Goal: Transaction & Acquisition: Purchase product/service

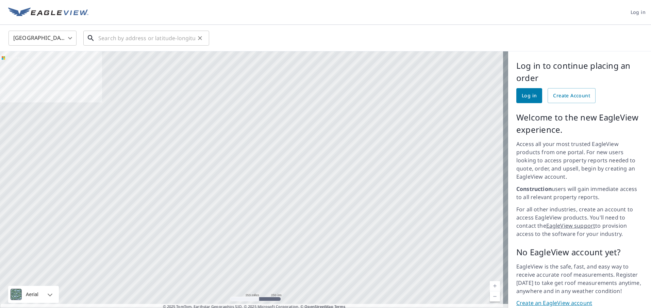
click at [117, 36] on input "text" at bounding box center [146, 38] width 97 height 19
paste input "[STREET_ADDRESS][PERSON_NAME][US_STATE]"
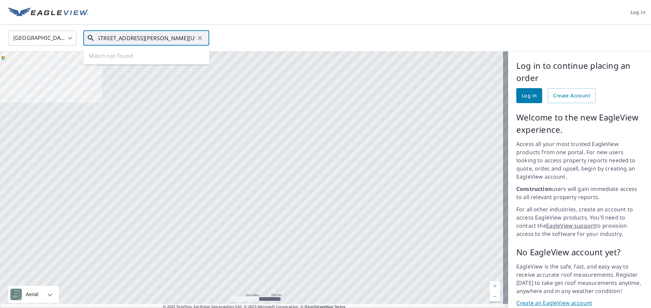
type input "3491 Bush Drive Kountze, Texas, 77625"
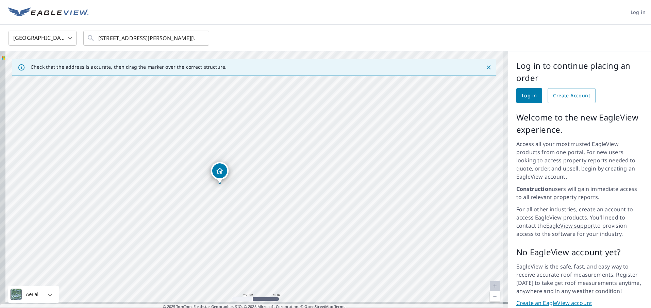
drag, startPoint x: 231, startPoint y: 193, endPoint x: 281, endPoint y: 139, distance: 73.9
click at [281, 139] on div "[STREET_ADDRESS][PERSON_NAME][PERSON_NAME]" at bounding box center [254, 183] width 508 height 264
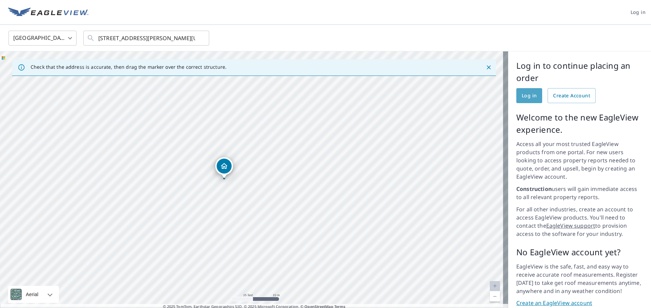
click at [533, 99] on link "Log in" at bounding box center [529, 95] width 26 height 15
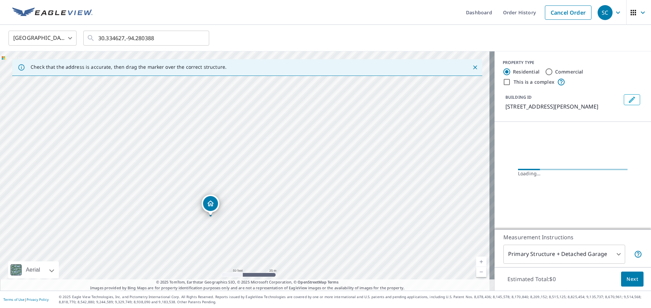
drag, startPoint x: 275, startPoint y: 119, endPoint x: 264, endPoint y: 129, distance: 14.9
click at [264, 129] on div "[STREET_ADDRESS][PERSON_NAME][PERSON_NAME]" at bounding box center [247, 170] width 494 height 239
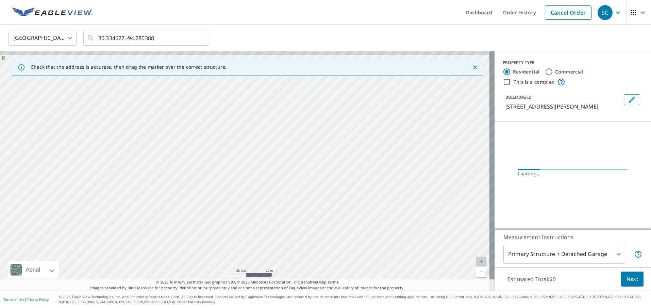
drag, startPoint x: 265, startPoint y: 123, endPoint x: 264, endPoint y: 139, distance: 15.3
click at [264, 139] on div "[STREET_ADDRESS][PERSON_NAME][PERSON_NAME]" at bounding box center [247, 170] width 494 height 239
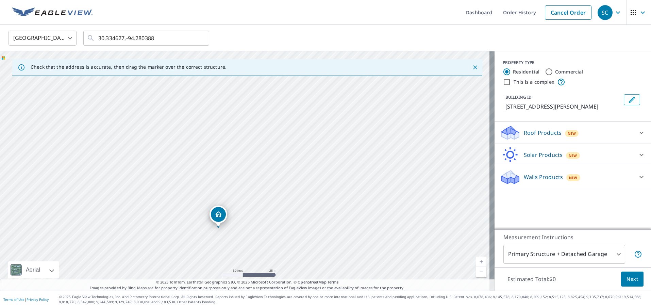
drag, startPoint x: 298, startPoint y: 102, endPoint x: 222, endPoint y: 231, distance: 149.5
click at [222, 243] on div "[STREET_ADDRESS][PERSON_NAME][PERSON_NAME]" at bounding box center [247, 170] width 494 height 239
drag, startPoint x: 254, startPoint y: 180, endPoint x: 250, endPoint y: 162, distance: 18.1
click at [250, 162] on div "[STREET_ADDRESS][PERSON_NAME][PERSON_NAME]" at bounding box center [247, 170] width 494 height 239
click at [587, 134] on div "Roof Products New" at bounding box center [566, 133] width 133 height 16
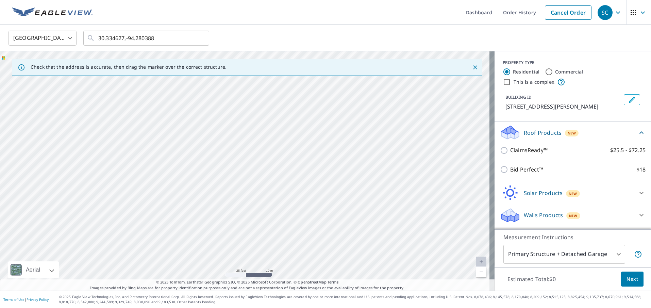
click at [534, 155] on div "ClaimsReady™ $25.5 - $72.25" at bounding box center [573, 149] width 146 height 19
click at [247, 176] on div "[STREET_ADDRESS][PERSON_NAME][PERSON_NAME]" at bounding box center [247, 170] width 494 height 239
drag, startPoint x: 247, startPoint y: 159, endPoint x: 302, endPoint y: 88, distance: 89.9
drag, startPoint x: 311, startPoint y: 148, endPoint x: 283, endPoint y: 221, distance: 78.6
click at [283, 221] on div "[STREET_ADDRESS][PERSON_NAME][PERSON_NAME]" at bounding box center [247, 170] width 494 height 239
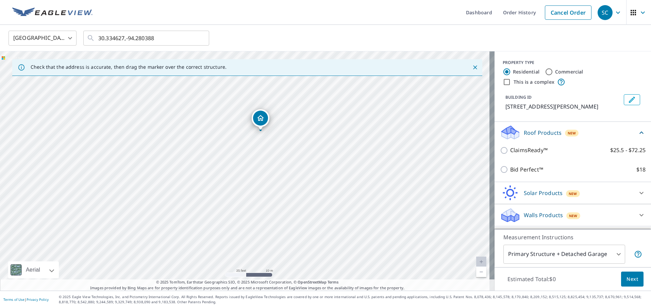
drag, startPoint x: 216, startPoint y: 232, endPoint x: 260, endPoint y: 117, distance: 123.0
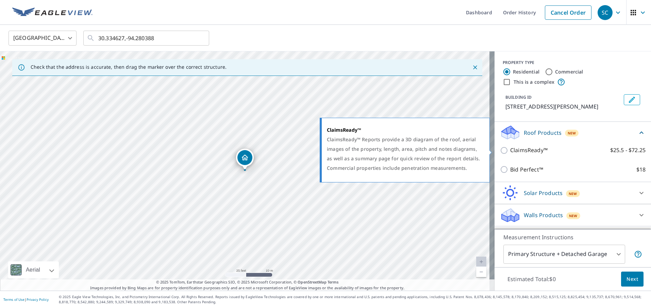
click at [529, 150] on p "ClaimsReady™" at bounding box center [528, 150] width 37 height 9
click at [510, 150] on input "ClaimsReady™ $25.5 - $72.25" at bounding box center [505, 150] width 10 height 8
checkbox input "true"
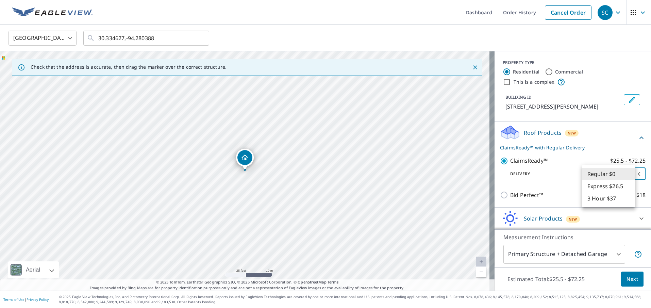
click at [605, 181] on body "SC SC Dashboard Order History Cancel Order SC [GEOGRAPHIC_DATA] US ​ 30.334627,…" at bounding box center [325, 154] width 651 height 308
click at [616, 200] on li "3 Hour $37" at bounding box center [608, 198] width 53 height 12
type input "7"
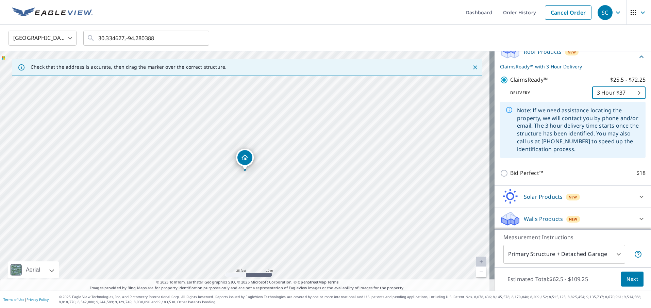
scroll to position [82, 0]
click at [600, 217] on div "Walls Products New" at bounding box center [566, 218] width 133 height 16
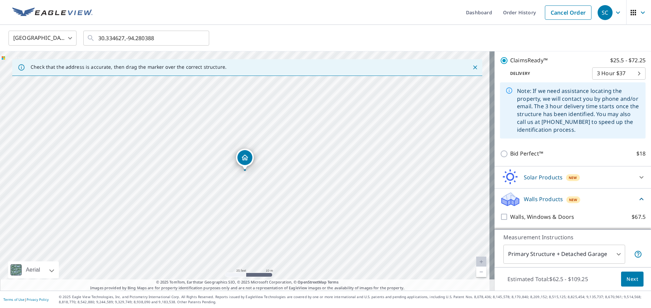
click at [582, 201] on div "Walls Products New" at bounding box center [568, 199] width 137 height 16
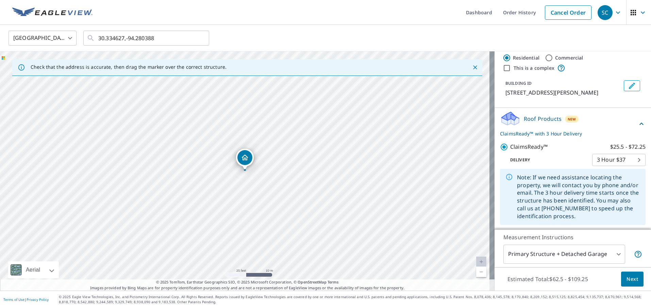
scroll to position [14, 0]
click at [631, 280] on span "Next" at bounding box center [632, 279] width 12 height 9
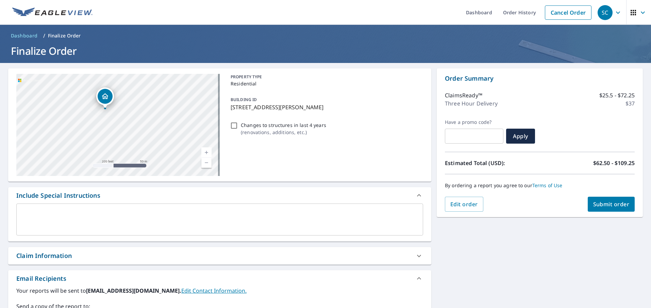
click at [106, 209] on div "x ​" at bounding box center [219, 219] width 407 height 32
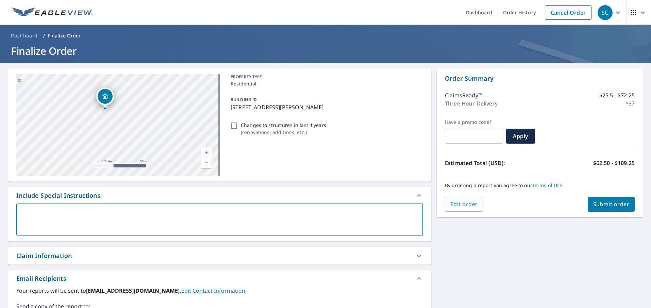
type textarea "S"
type textarea "x"
type textarea "SU"
type textarea "x"
type textarea "SUb"
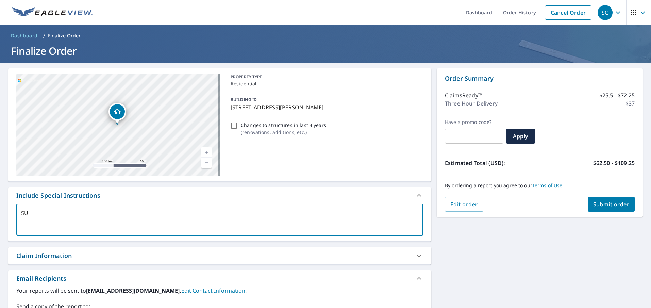
type textarea "x"
type textarea "SU"
type textarea "x"
type textarea "S"
type textarea "x"
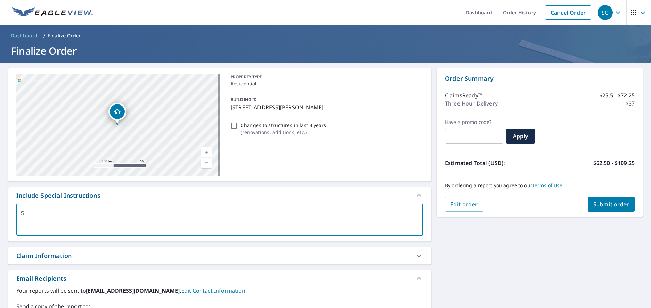
type textarea "Su"
type textarea "x"
type textarea "Sub"
type textarea "x"
type textarea "Subj"
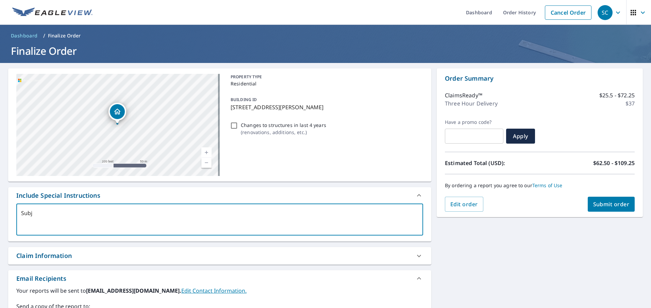
type textarea "x"
type textarea "Subje"
type textarea "x"
type textarea "Subjec"
type textarea "x"
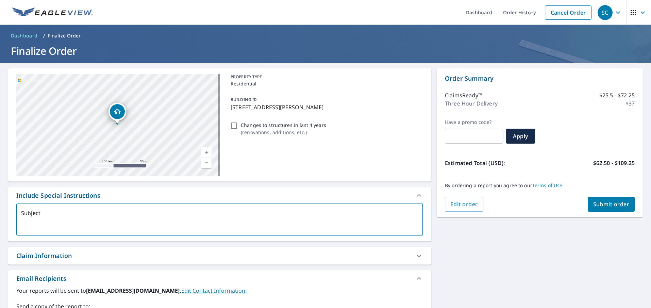
type textarea "Subject"
type textarea "x"
type textarea "Subject p"
type textarea "x"
type textarea "Subject pr"
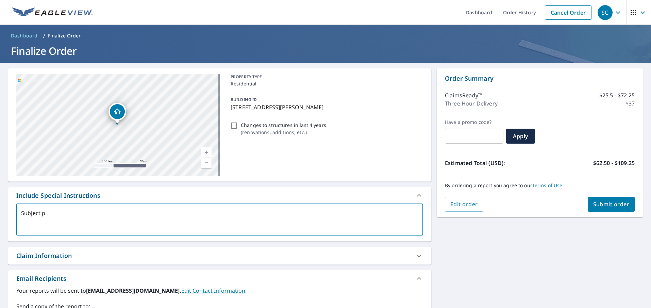
type textarea "x"
type textarea "Subject prop"
type textarea "x"
type textarea "Subject prope"
type textarea "x"
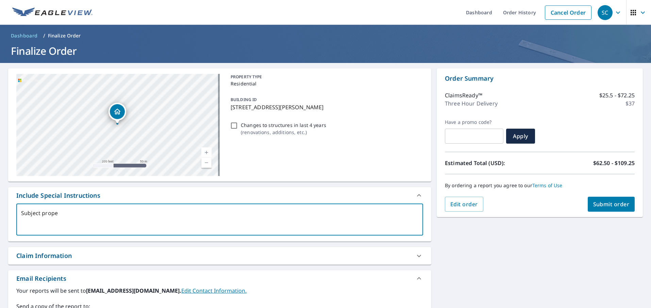
type textarea "Subject proper"
type textarea "x"
type textarea "Subject propert"
type textarea "x"
type textarea "Subject property"
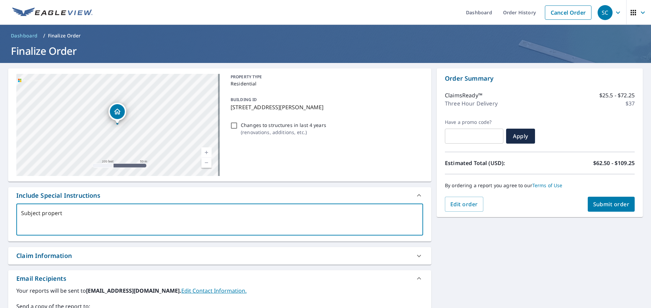
type textarea "x"
type textarea "Subject property"
type textarea "x"
type textarea "Subject property i"
type textarea "x"
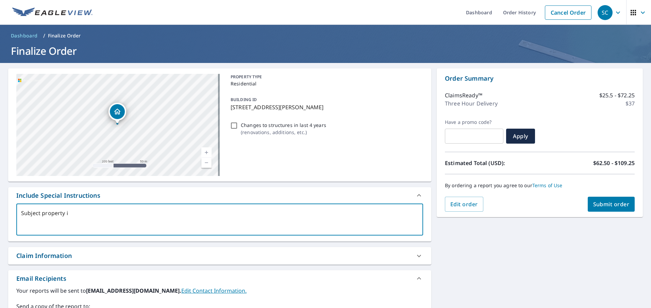
type textarea "Subject property is"
type textarea "x"
type textarea "Subject property is"
type textarea "x"
type textarea "Subject property is t"
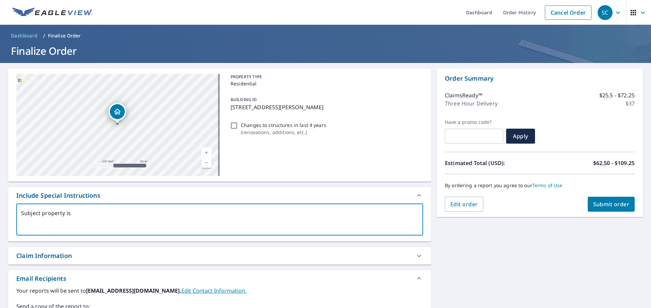
type textarea "x"
type textarea "Subject property is th"
type textarea "x"
type textarea "Subject property is the"
type textarea "x"
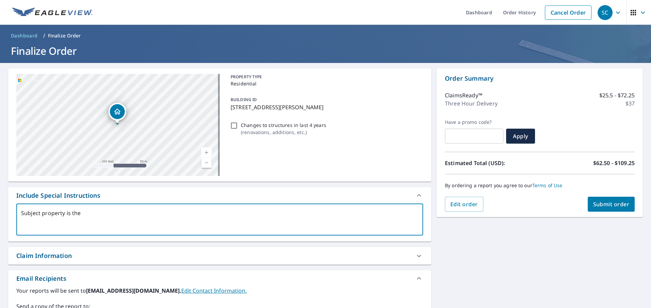
type textarea "Subject property is the"
type textarea "x"
type textarea "Subject property is the b"
type textarea "x"
type textarea "Subject property is the ba"
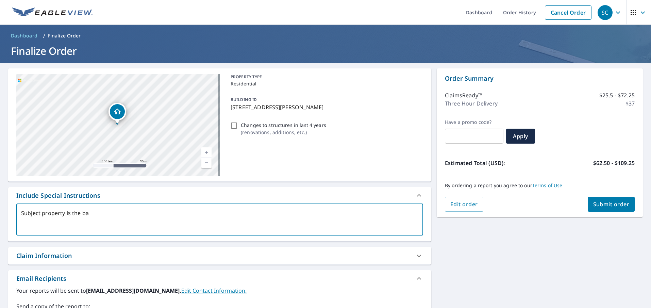
type textarea "x"
type textarea "Subject property is the bar"
type textarea "x"
type textarea "Subject property is the barn"
type textarea "x"
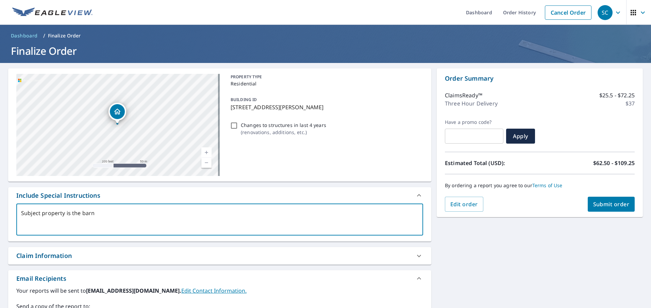
type textarea "Subject property is the barn,"
type textarea "x"
type textarea "Subject property is the barn,"
type textarea "x"
type textarea "Subject property is the barn, w"
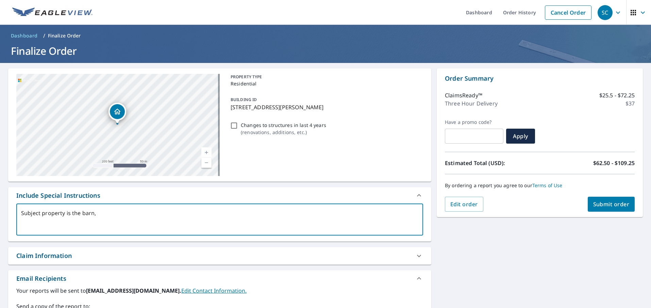
type textarea "x"
type textarea "Subject property is the barn, wh"
type textarea "x"
type textarea "Subject property is the barn, whi"
type textarea "x"
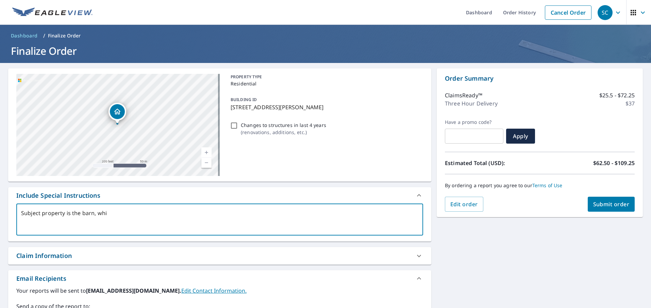
type textarea "Subject property is the barn, whic"
type textarea "x"
type textarea "Subject property is the barn, which"
type textarea "x"
type textarea "Subject property is the barn, which"
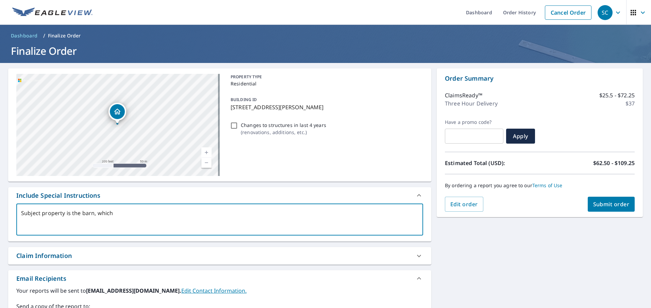
type textarea "x"
type textarea "Subject property is the barn, which s"
type textarea "x"
type textarea "Subject property is the barn, which sh"
type textarea "x"
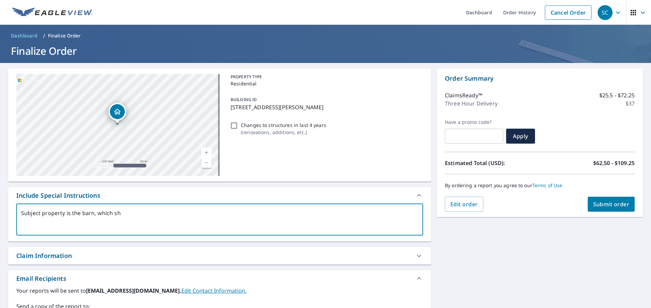
type textarea "Subject property is the barn, which sho"
type textarea "x"
type textarea "Subject property is the barn, which shou"
type textarea "x"
type textarea "Subject property is the barn, which shoul"
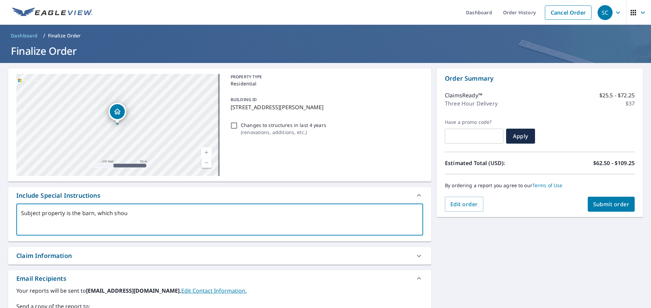
type textarea "x"
type textarea "Subject property is the barn, which should"
type textarea "x"
type textarea "Subject property is the barn, which should b"
type textarea "x"
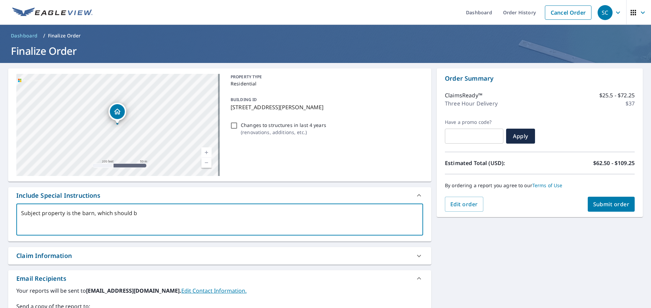
type textarea "Subject property is the barn, which should be"
type textarea "x"
type textarea "Subject property is the barn, which should be"
type textarea "x"
type textarea "Subject property is the barn, which should be m"
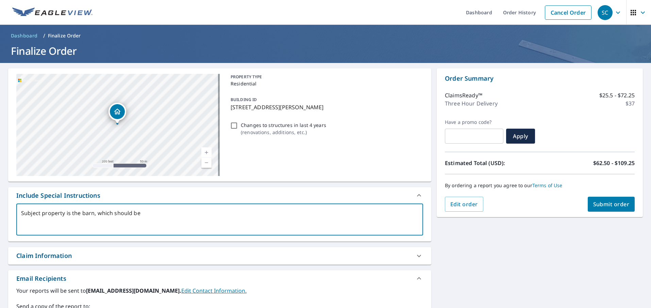
type textarea "x"
type textarea "Subject property is the barn, which should be ma"
type textarea "x"
type textarea "Subject property is the barn, which should be mar"
type textarea "x"
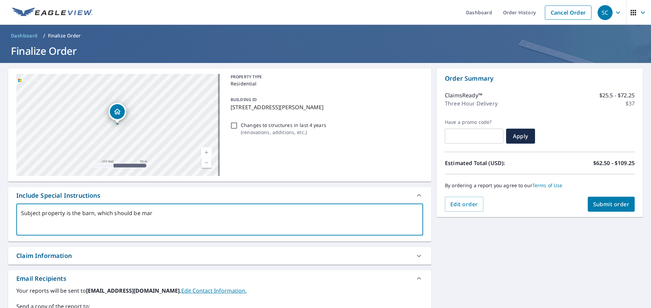
type textarea "Subject property is the barn, which should be mark"
type textarea "x"
type textarea "Subject property is the barn, which should be marke"
type textarea "x"
type textarea "Subject property is the barn, which should be marked"
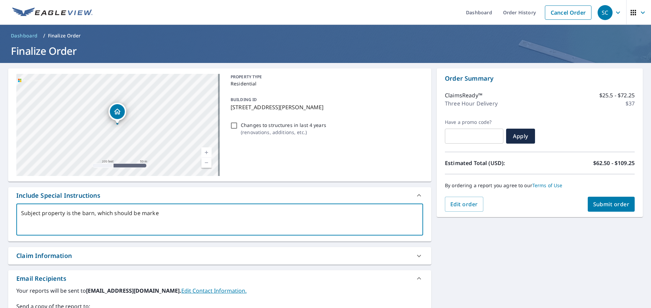
type textarea "x"
type textarea "Subject property is the barn, which should be marked"
type textarea "x"
type textarea "Subject property is the barn, which should be marked wi"
type textarea "x"
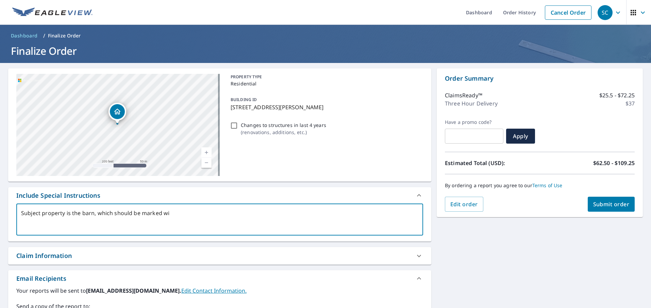
type textarea "Subject property is the barn, which should be marked wit"
type textarea "x"
type textarea "Subject property is the barn, which should be marked with"
type textarea "x"
type textarea "Subject property is the barn, which should be marked with"
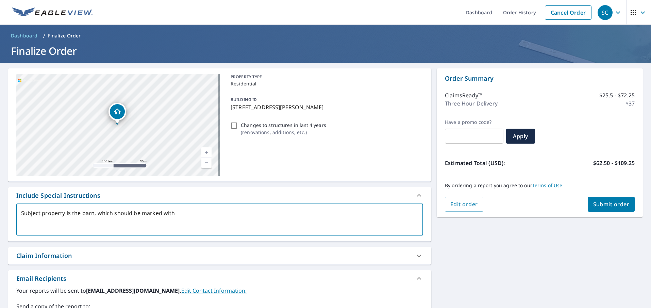
type textarea "x"
type textarea "Subject property is the barn, which should be marked with t"
type textarea "x"
type textarea "Subject property is the barn, which should be marked with th"
type textarea "x"
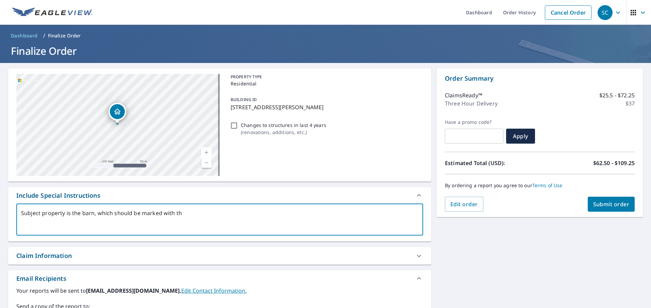
type textarea "Subject property is the barn, which should be marked with the"
type textarea "x"
type textarea "Subject property is the barn, which should be marked with the"
type textarea "x"
type textarea "Subject property is the barn, which should be marked with the p"
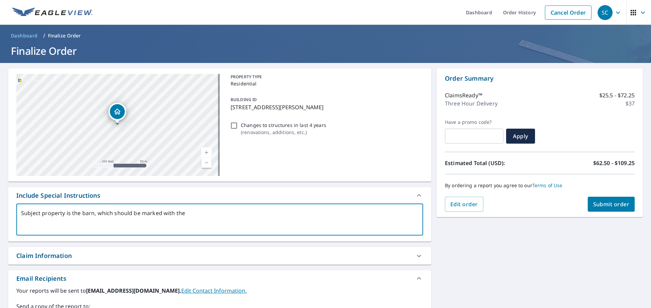
type textarea "x"
type textarea "Subject property is the barn, which should be marked with the pi"
type textarea "x"
type textarea "Subject property is the barn, which should be marked with the pin"
type textarea "x"
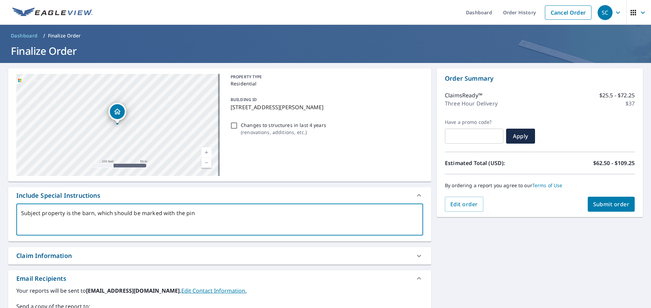
type textarea "Subject property is the barn, which should be marked with the pin."
type textarea "x"
type textarea "Subject property is the barn, which should be marked with the pin."
type textarea "x"
type textarea "Subject property is the barn, which should be marked with the pin. P"
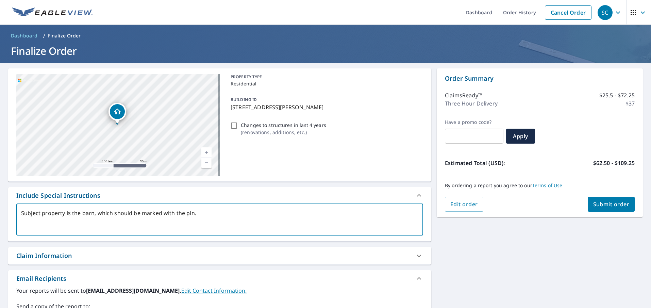
type textarea "x"
type textarea "Subject property is the barn, which should be marked with the pin. PL"
type textarea "x"
type textarea "Subject property is the barn, which should be marked with the pin. PLe"
type textarea "x"
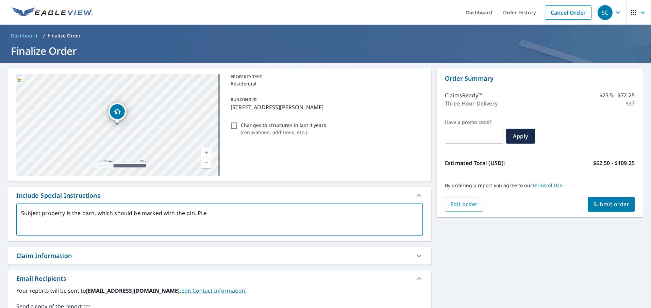
type textarea "Subject property is the barn, which should be marked with the pin. PLea"
type textarea "x"
type textarea "Subject property is the barn, which should be marked with the pin. PLe"
type textarea "x"
type textarea "Subject property is the barn, which should be marked with the pin. PL"
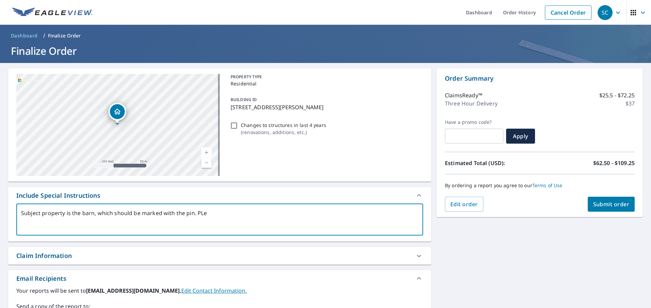
type textarea "x"
type textarea "Subject property is the barn, which should be marked with the pin. P"
type textarea "x"
type textarea "Subject property is the barn, which should be marked with the pin. Pl"
type textarea "x"
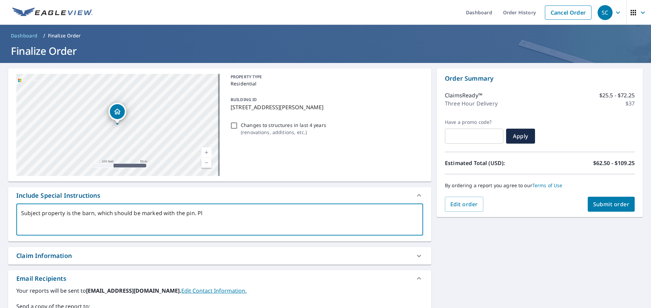
type textarea "Subject property is the barn, which should be marked with the pin. Ple"
type textarea "x"
type textarea "Subject property is the barn, which should be marked with the pin. [GEOGRAPHIC_…"
type textarea "x"
type textarea "Subject property is the barn, which should be marked with the pin. Pleas"
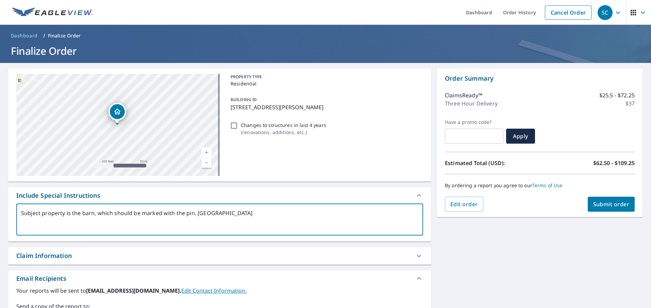
type textarea "x"
type textarea "Subject property is the barn, which should be marked with the pin. Please"
type textarea "x"
type textarea "Subject property is the barn, which should be marked with the pin. Please i"
type textarea "x"
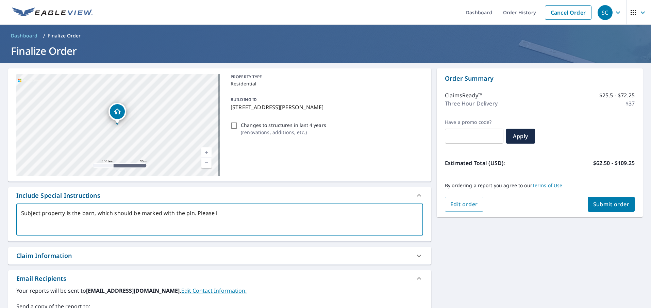
type textarea "Subject property is the barn, which should be marked with the pin. Please in"
type textarea "x"
type textarea "Subject property is the barn, which should be marked with the pin. Please inc"
type textarea "x"
type textarea "Subject property is the barn, which should be marked with the pin. Please incl"
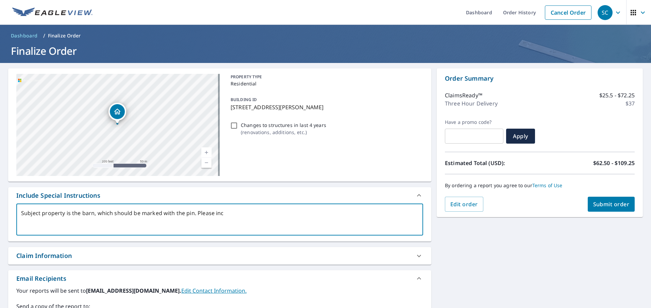
type textarea "x"
type textarea "Subject property is the barn, which should be marked with the pin. Please inclu"
type textarea "x"
type textarea "Subject property is the barn, which should be marked with the pin. Please includ"
type textarea "x"
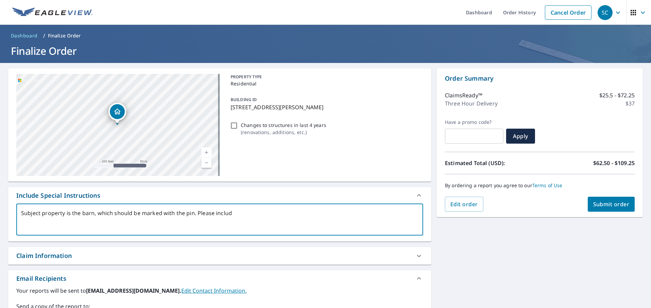
type textarea "Subject property is the barn, which should be marked with the pin. Please inclu…"
type textarea "x"
type textarea "Subject property is the barn, which should be marked with the pin. Please inclu…"
type textarea "x"
type textarea "Subject property is the barn, which should be marked with the pin. Please inclu…"
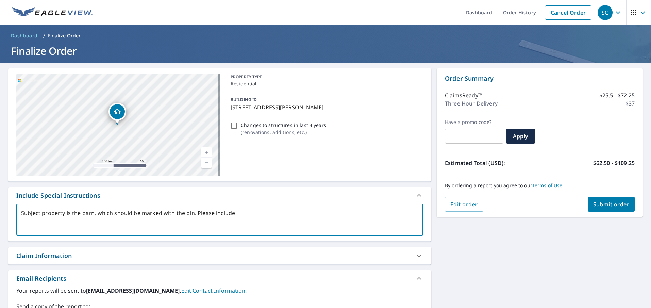
type textarea "x"
type textarea "Subject property is the barn, which should be marked with the pin. Please inclu…"
type textarea "x"
type textarea "Subject property is the barn, which should be marked with the pin. Please inclu…"
type textarea "x"
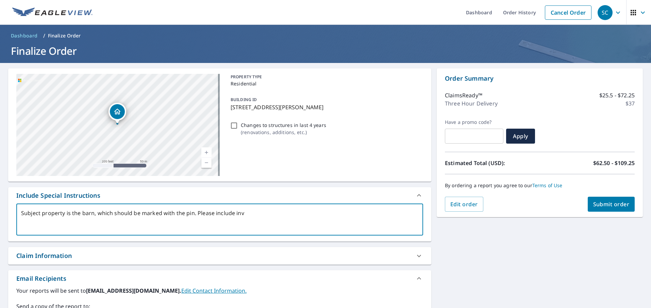
type textarea "Subject property is the barn, which should be marked with the pin. Please inclu…"
type textarea "x"
type textarea "Subject property is the barn, which should be marked with the pin. Please inclu…"
type textarea "x"
type textarea "Subject property is the barn, which should be marked with the pin. Please inclu…"
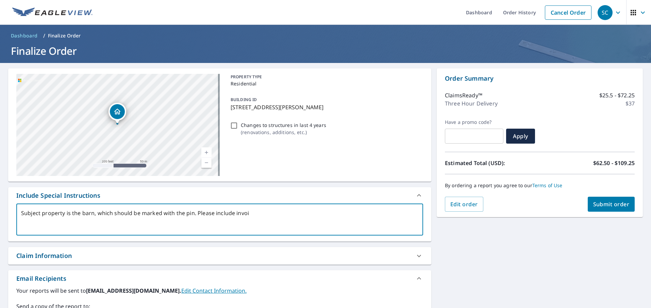
type textarea "x"
type textarea "Subject property is the barn, which should be marked with the pin. Please inclu…"
type textarea "x"
type textarea "Subject property is the barn, which should be marked with the pin. Please inclu…"
type textarea "x"
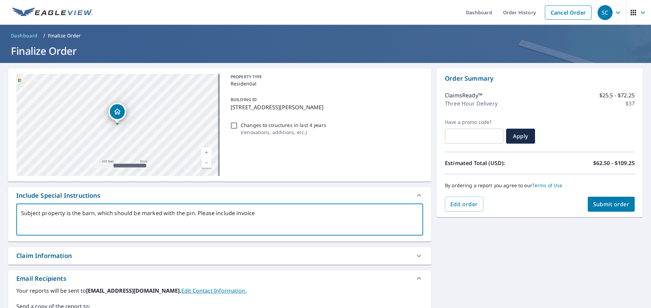
type textarea "Subject property is the barn, which should be marked with the pin. Please inclu…"
type textarea "x"
type textarea "Subject property is the barn, which should be marked with the pin. Please inclu…"
type textarea "x"
type textarea "Subject property is the barn, which should be marked with the pin. Please inclu…"
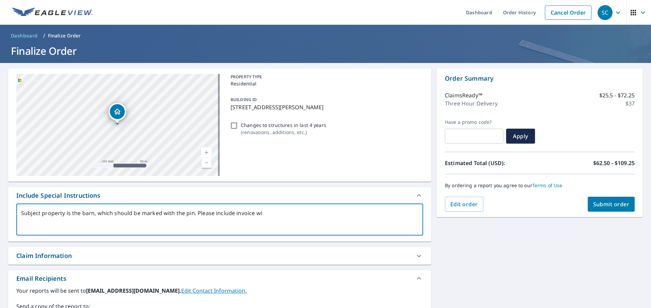
type textarea "x"
type textarea "Subject property is the barn, which should be marked with the pin. Please inclu…"
type textarea "x"
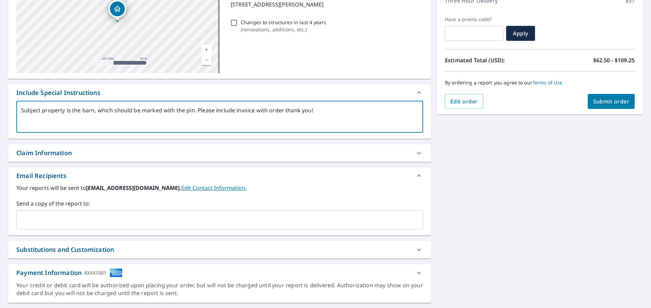
scroll to position [120, 0]
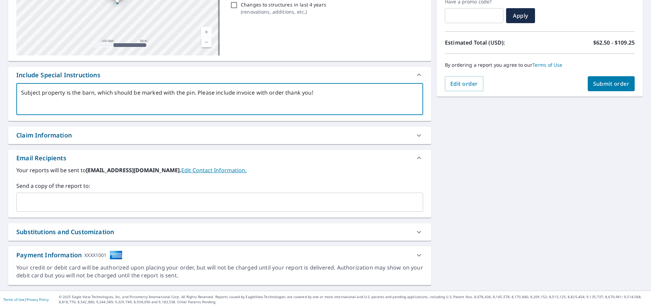
click at [186, 209] on div "​" at bounding box center [219, 201] width 407 height 19
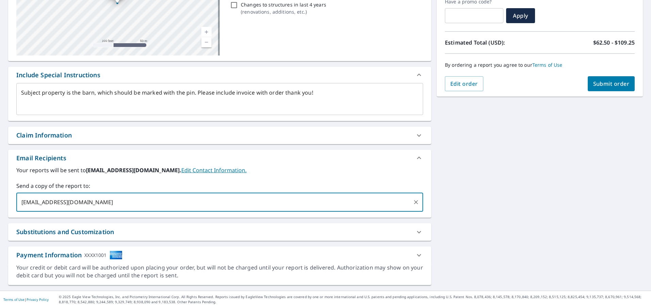
click at [598, 88] on button "Submit order" at bounding box center [611, 83] width 47 height 15
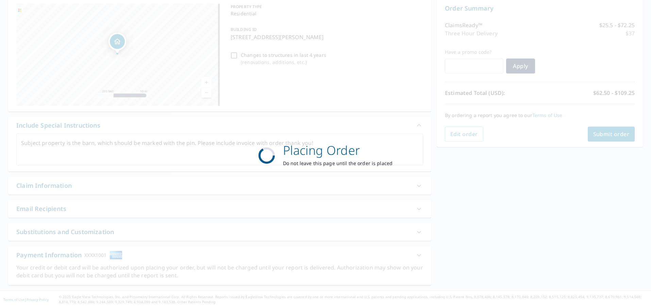
scroll to position [70, 0]
